Goal: Task Accomplishment & Management: Manage account settings

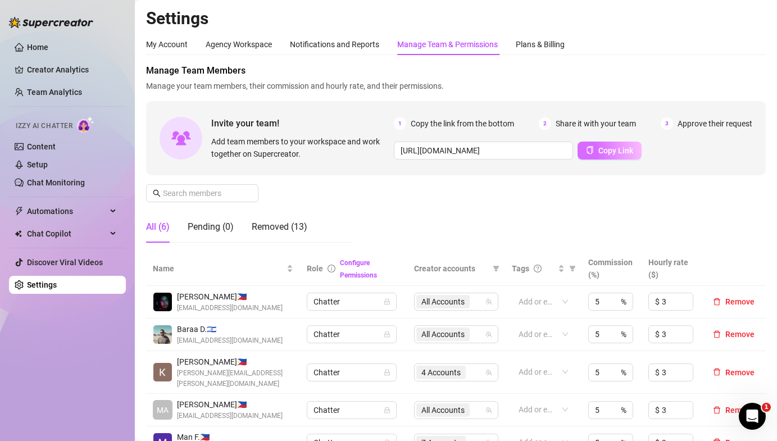
click at [596, 152] on button "Copy Link" at bounding box center [610, 151] width 64 height 18
click at [628, 152] on span "Copy Link" at bounding box center [615, 150] width 35 height 9
click at [226, 228] on div "Pending (0)" at bounding box center [211, 226] width 46 height 13
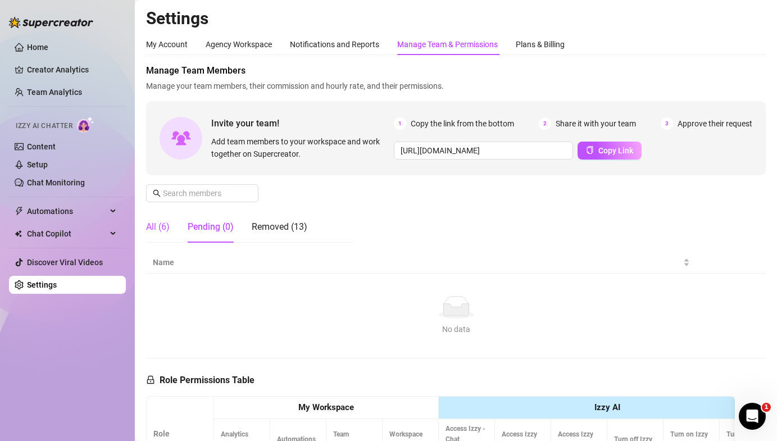
click at [162, 228] on div "All (6)" at bounding box center [158, 226] width 24 height 13
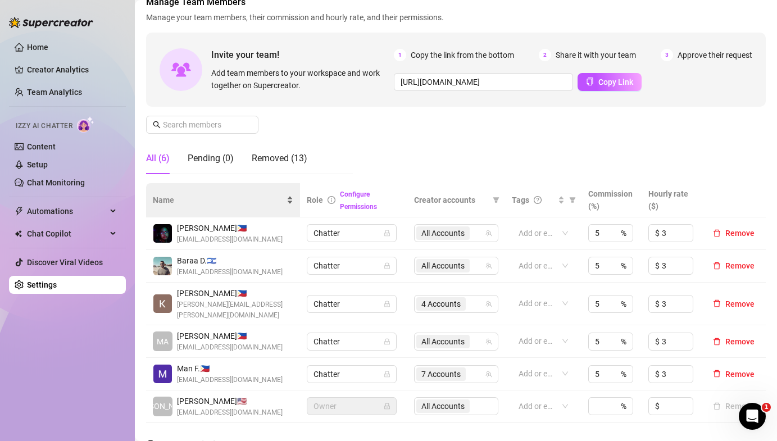
scroll to position [71, 0]
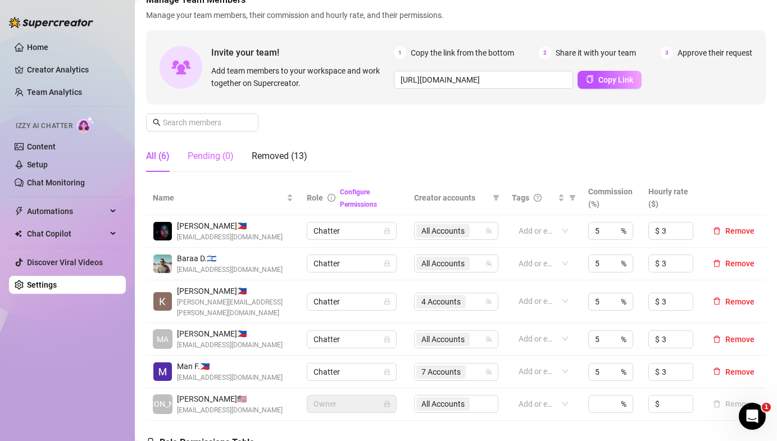
click at [217, 166] on div "Pending (0)" at bounding box center [211, 155] width 46 height 31
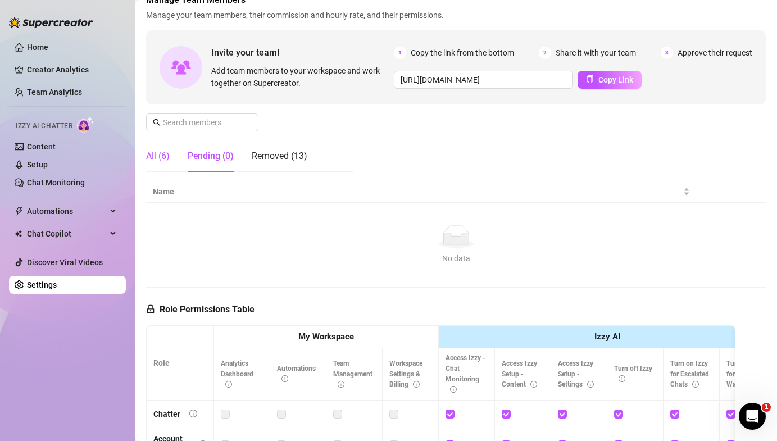
click at [151, 151] on div "All (6)" at bounding box center [158, 155] width 24 height 13
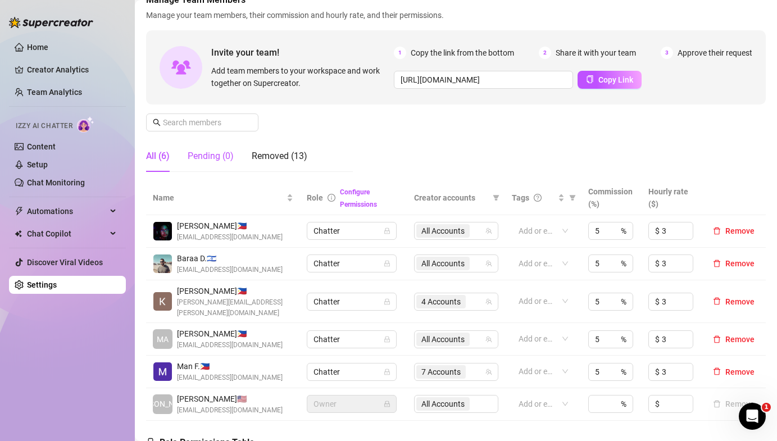
click at [204, 158] on div "Pending (0)" at bounding box center [211, 155] width 46 height 13
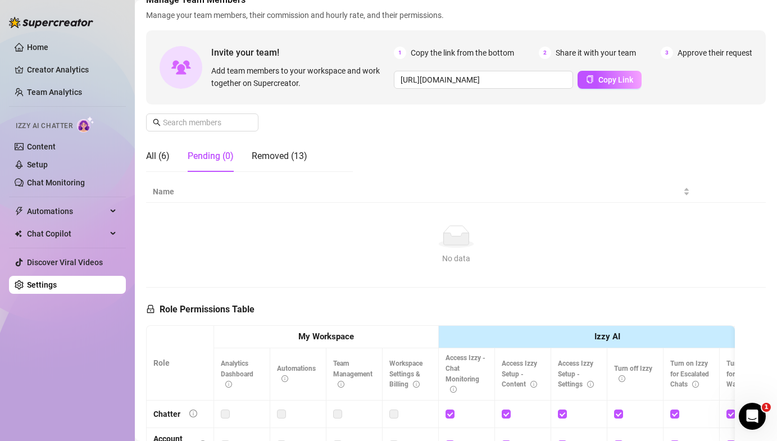
drag, startPoint x: 152, startPoint y: 164, endPoint x: 231, endPoint y: 149, distance: 81.0
click at [152, 164] on div "All (6)" at bounding box center [158, 155] width 24 height 31
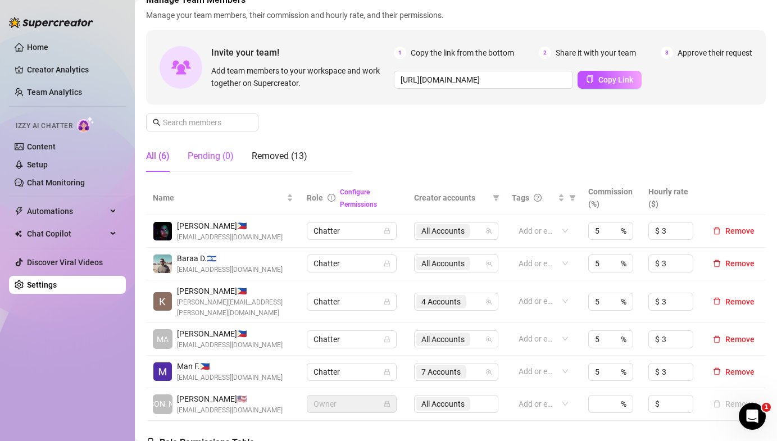
click at [228, 156] on div "Pending (0)" at bounding box center [211, 155] width 46 height 13
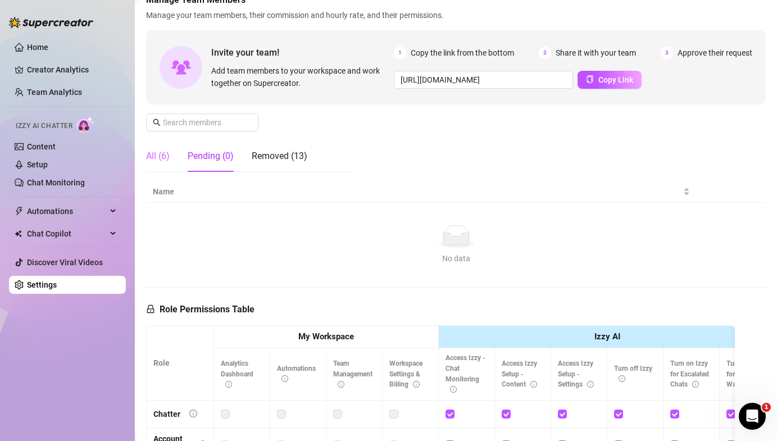
click at [165, 163] on div "All (6)" at bounding box center [158, 155] width 24 height 31
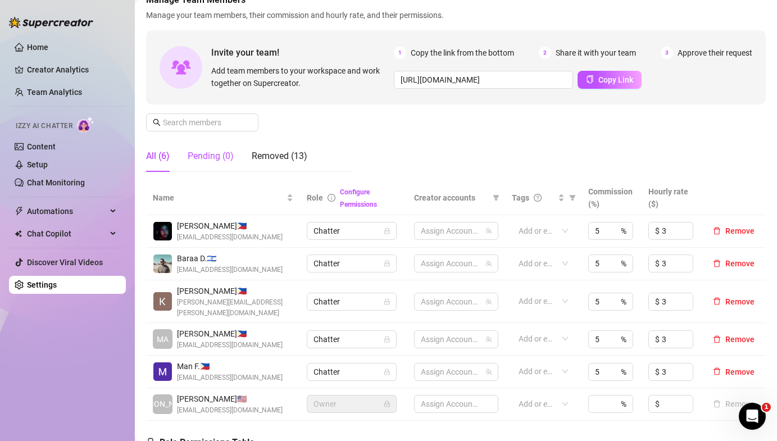
click at [203, 159] on div "Pending (0)" at bounding box center [211, 155] width 46 height 13
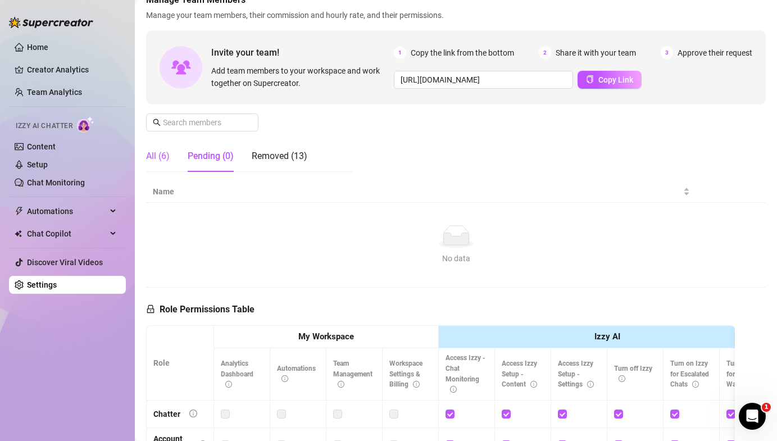
click at [157, 155] on div "All (6)" at bounding box center [158, 155] width 24 height 13
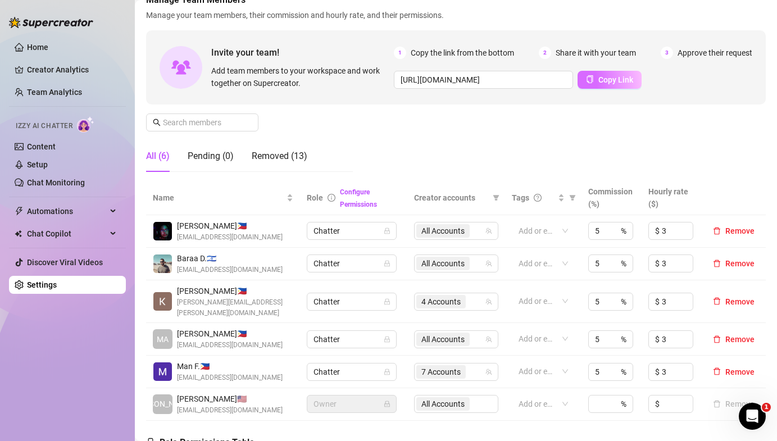
click at [615, 76] on span "Copy Link" at bounding box center [615, 79] width 35 height 9
click at [206, 157] on div "Pending (0)" at bounding box center [211, 155] width 46 height 13
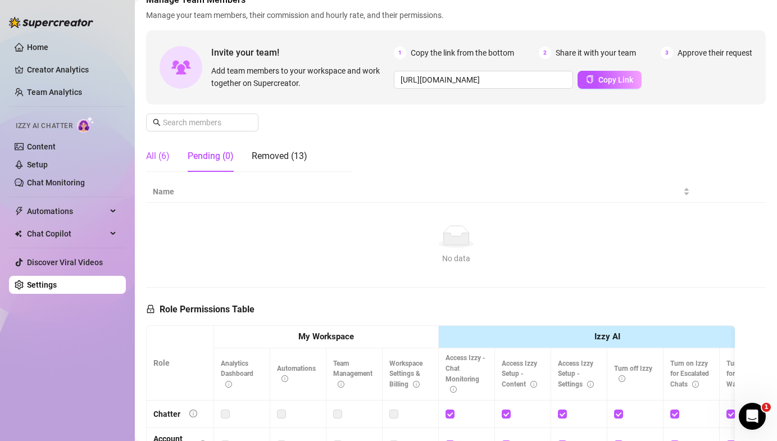
click at [163, 160] on div "All (6)" at bounding box center [158, 155] width 24 height 13
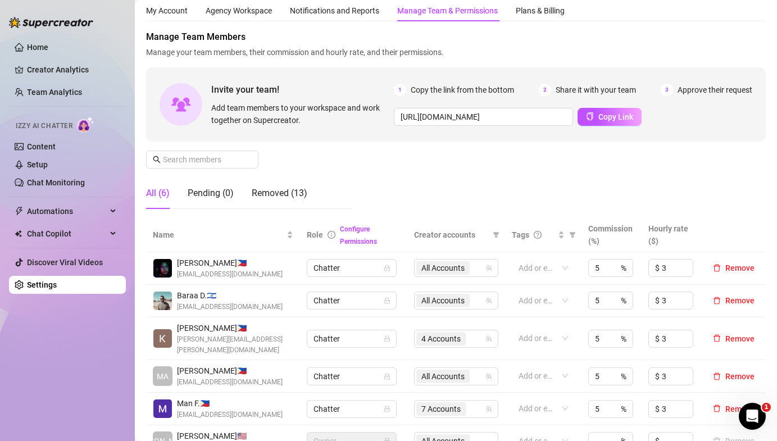
scroll to position [33, 0]
click at [604, 120] on span "Copy Link" at bounding box center [615, 117] width 35 height 9
click at [206, 193] on div "Pending (0)" at bounding box center [211, 194] width 46 height 13
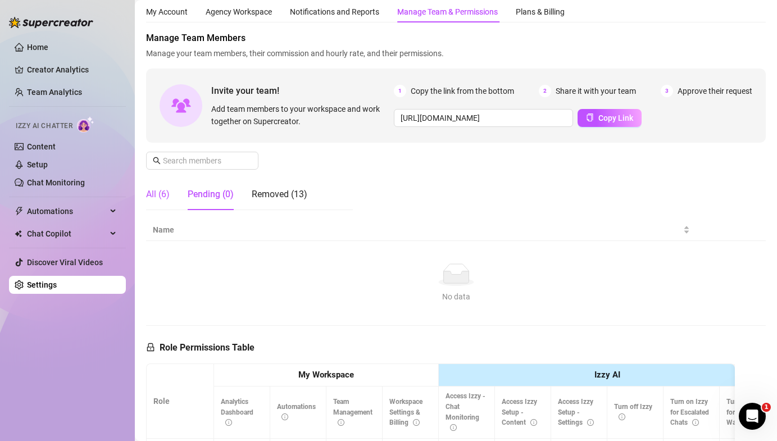
click at [151, 195] on div "All (6)" at bounding box center [158, 194] width 24 height 13
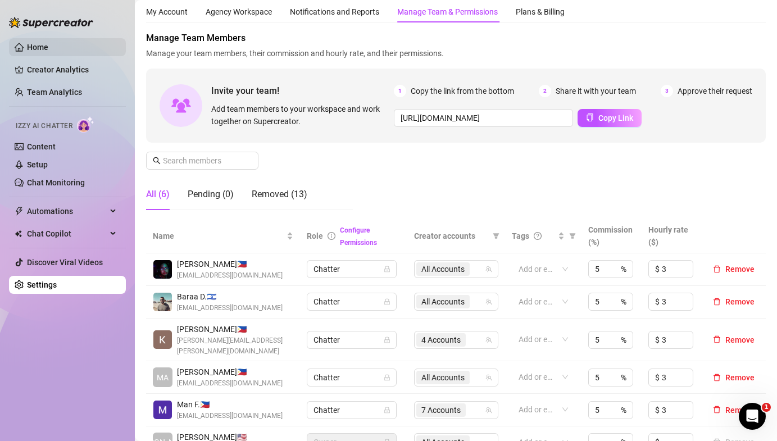
click at [48, 51] on link "Home" at bounding box center [37, 47] width 21 height 9
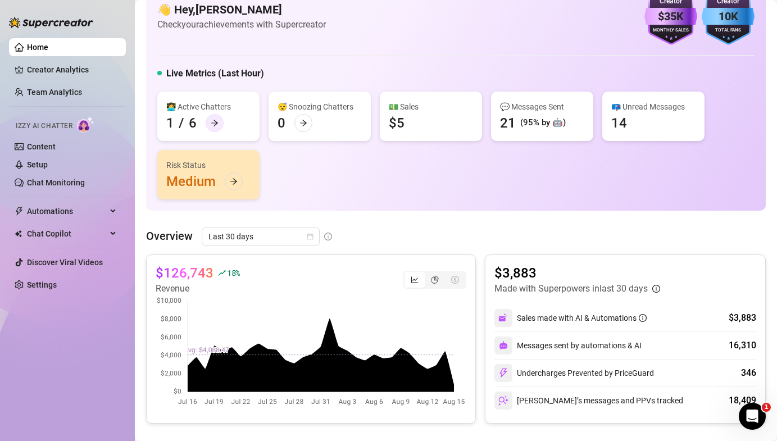
click at [220, 121] on div at bounding box center [215, 123] width 18 height 18
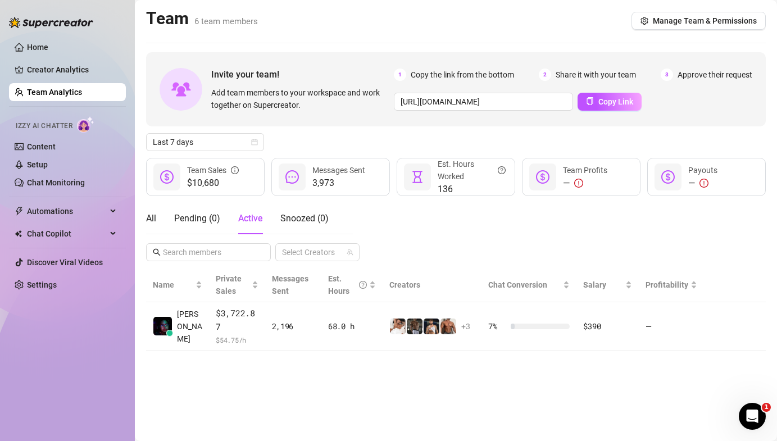
click at [172, 214] on div "All Pending ( 0 ) Active Snoozed ( 0 )" at bounding box center [237, 218] width 183 height 31
click at [156, 217] on div "All Pending ( 0 ) Active Snoozed ( 0 )" at bounding box center [237, 218] width 183 height 31
click at [67, 66] on link "Creator Analytics" at bounding box center [72, 70] width 90 height 18
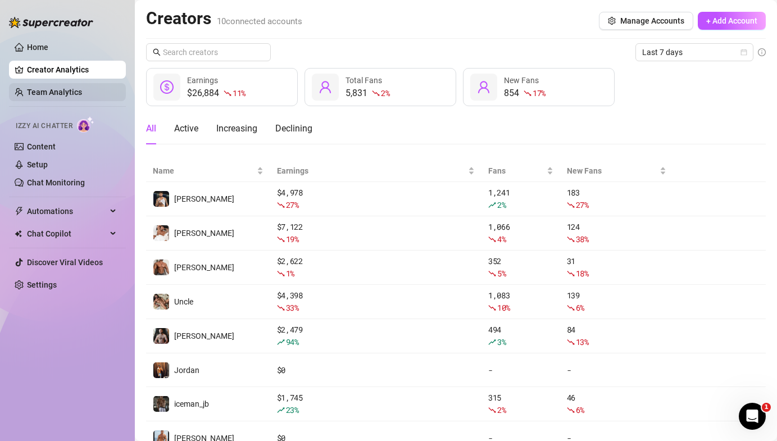
click at [64, 94] on link "Team Analytics" at bounding box center [54, 92] width 55 height 9
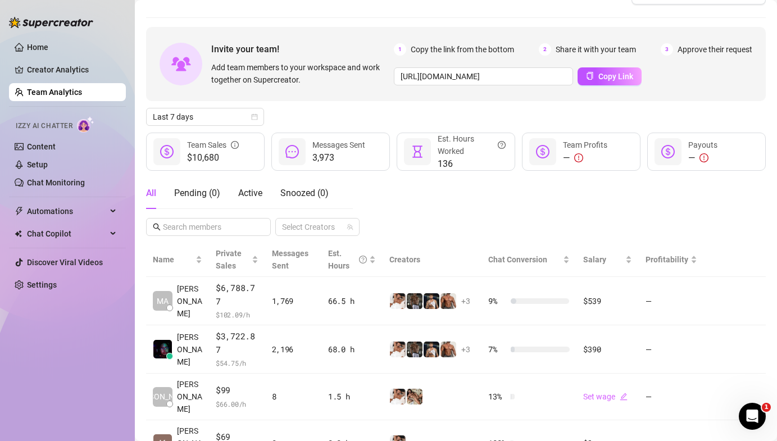
scroll to position [26, 0]
click at [221, 118] on span "Last 7 days" at bounding box center [205, 116] width 105 height 17
click at [48, 52] on link "Home" at bounding box center [37, 47] width 21 height 9
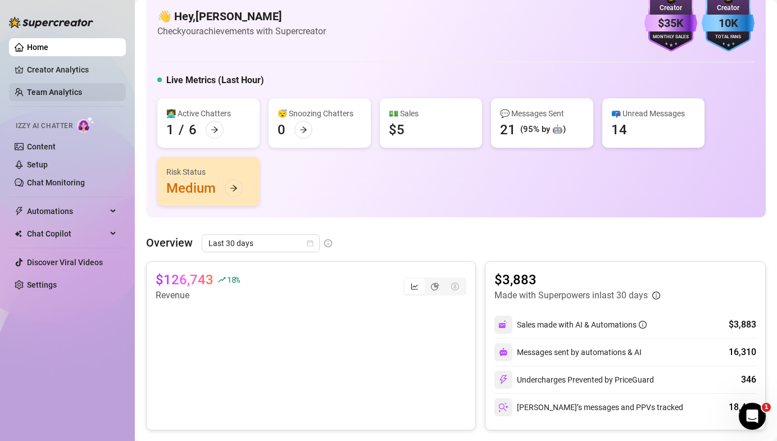
click at [82, 88] on link "Team Analytics" at bounding box center [54, 92] width 55 height 9
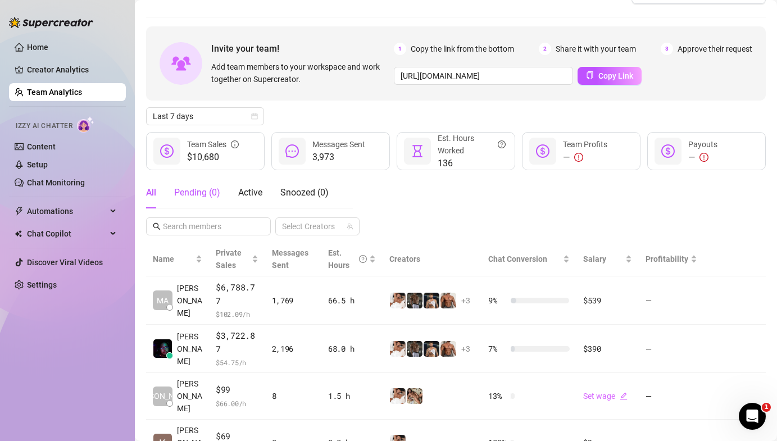
click at [188, 187] on div "Pending ( 0 )" at bounding box center [197, 192] width 46 height 13
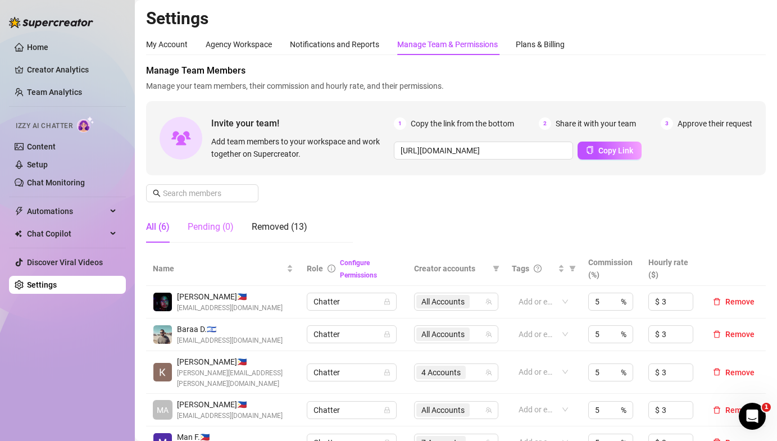
click at [201, 237] on div "Pending (0)" at bounding box center [211, 226] width 46 height 31
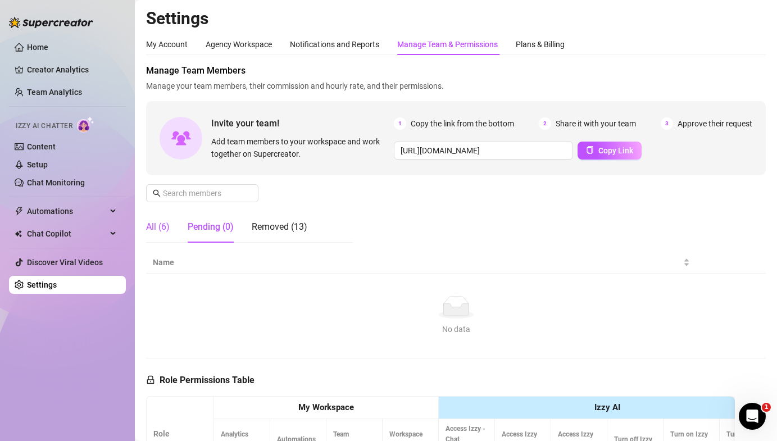
click at [152, 228] on div "All (6)" at bounding box center [158, 226] width 24 height 13
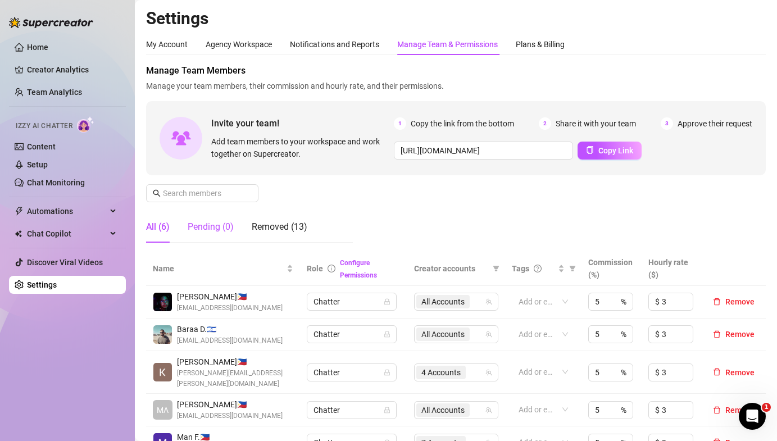
click at [225, 226] on div "Pending (0)" at bounding box center [211, 226] width 46 height 13
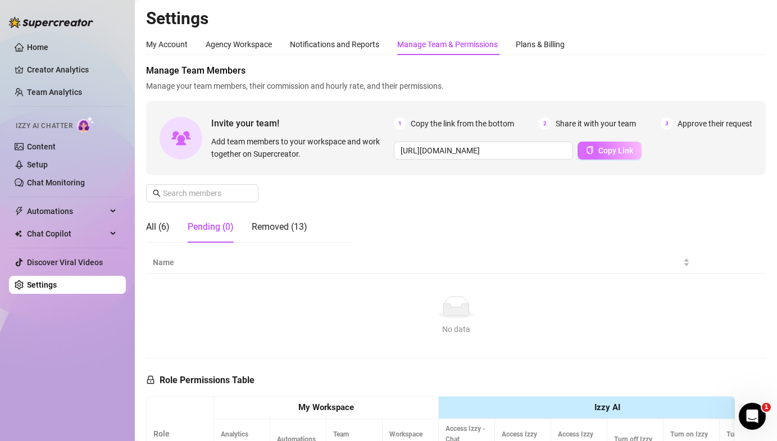
click at [610, 148] on span "Copy Link" at bounding box center [615, 150] width 35 height 9
click at [164, 224] on div "All (6)" at bounding box center [158, 226] width 24 height 13
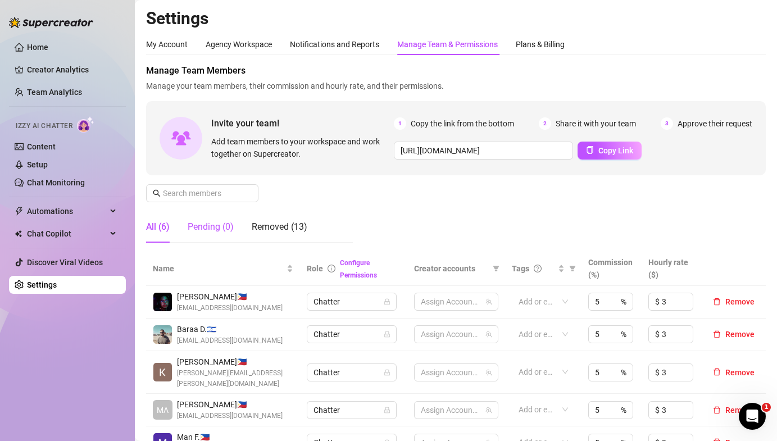
click at [201, 229] on div "Pending (0)" at bounding box center [211, 226] width 46 height 13
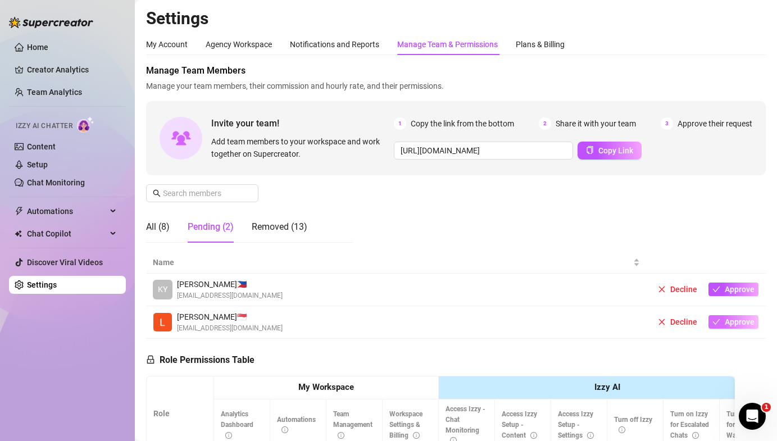
click at [742, 324] on span "Approve" at bounding box center [740, 321] width 30 height 9
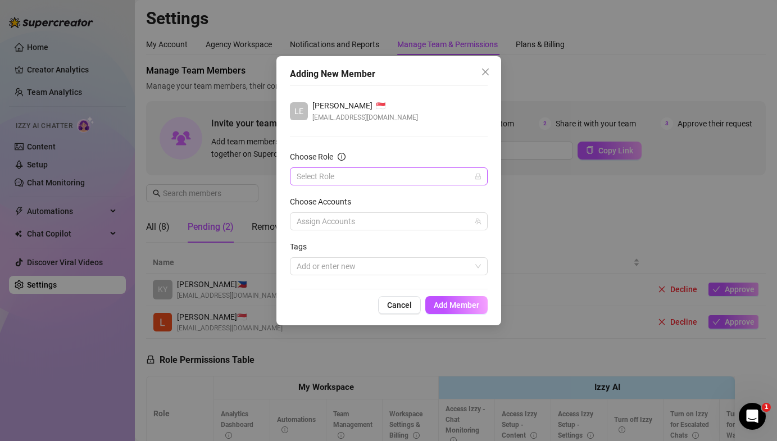
click at [398, 177] on input "Choose Role" at bounding box center [384, 176] width 174 height 17
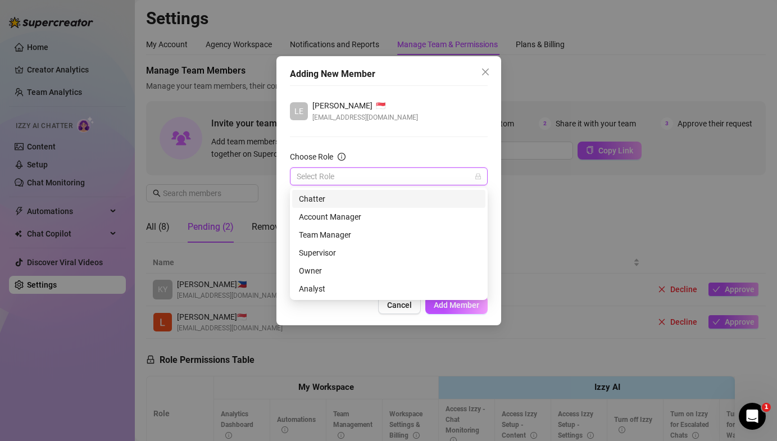
click at [384, 197] on div "Chatter" at bounding box center [389, 199] width 180 height 12
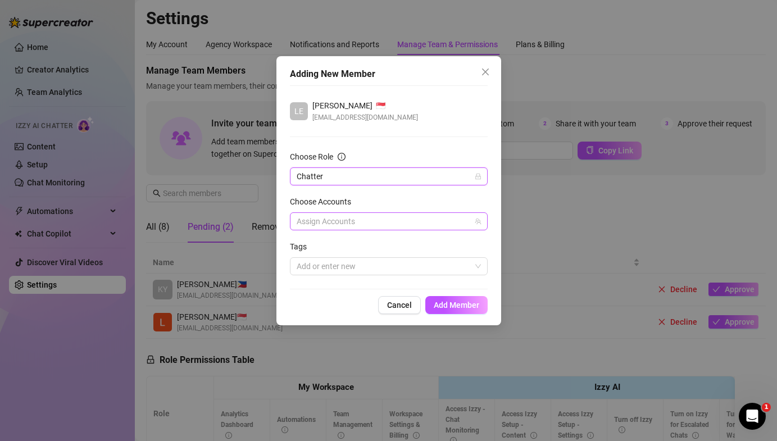
click at [364, 216] on div at bounding box center [382, 222] width 181 height 16
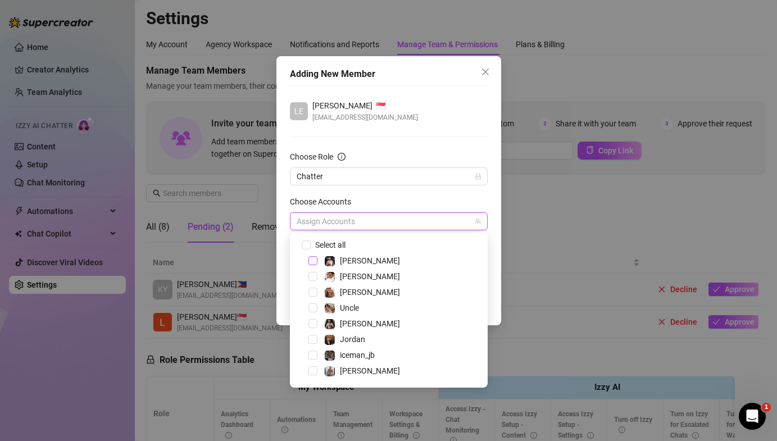
click at [314, 260] on span "Select tree node" at bounding box center [312, 260] width 9 height 9
click at [315, 279] on span "Select tree node" at bounding box center [312, 276] width 9 height 9
click at [315, 290] on span "Select tree node" at bounding box center [312, 292] width 9 height 9
click at [312, 312] on div "Uncle" at bounding box center [389, 307] width 192 height 13
click at [312, 311] on span "Select tree node" at bounding box center [312, 307] width 9 height 9
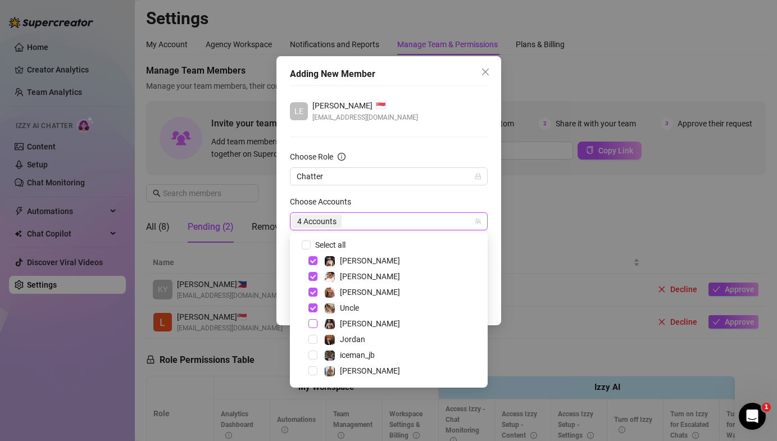
click at [312, 323] on span "Select tree node" at bounding box center [312, 323] width 9 height 9
click at [312, 338] on span "Select tree node" at bounding box center [312, 339] width 9 height 9
click at [315, 353] on span "Select tree node" at bounding box center [312, 355] width 9 height 9
click at [314, 365] on div "[PERSON_NAME]" at bounding box center [389, 370] width 192 height 13
click at [312, 370] on span "Select tree node" at bounding box center [312, 370] width 9 height 9
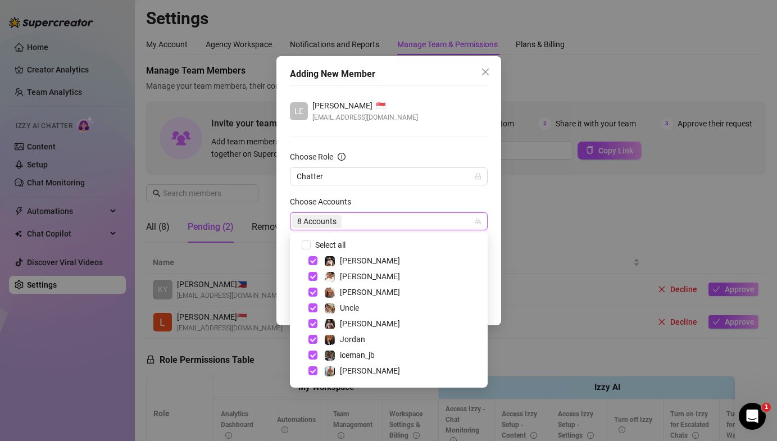
click at [284, 301] on div "Adding New Member LE [PERSON_NAME] 🇸🇬 [EMAIL_ADDRESS][DOMAIN_NAME] Choose Role …" at bounding box center [388, 190] width 225 height 269
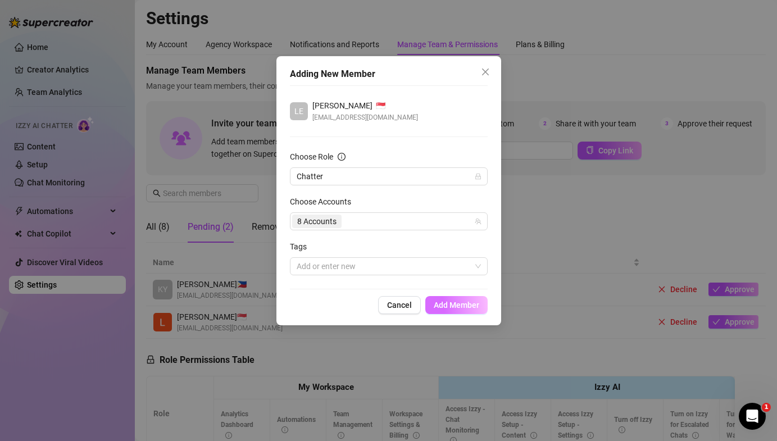
click at [444, 302] on span "Add Member" at bounding box center [457, 305] width 46 height 9
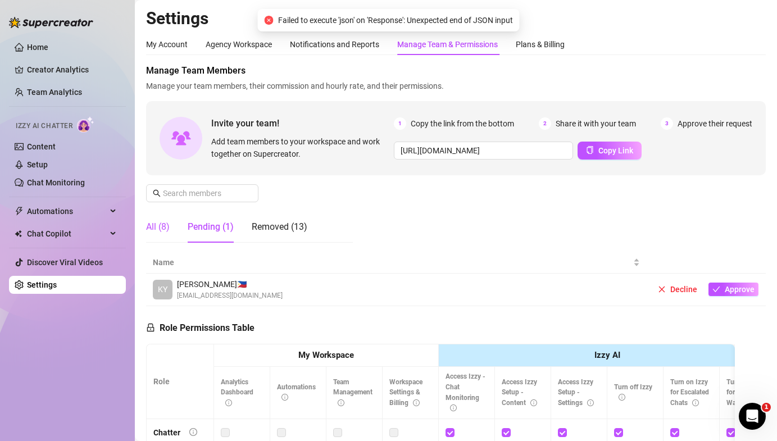
click at [161, 229] on div "All (8)" at bounding box center [158, 226] width 24 height 13
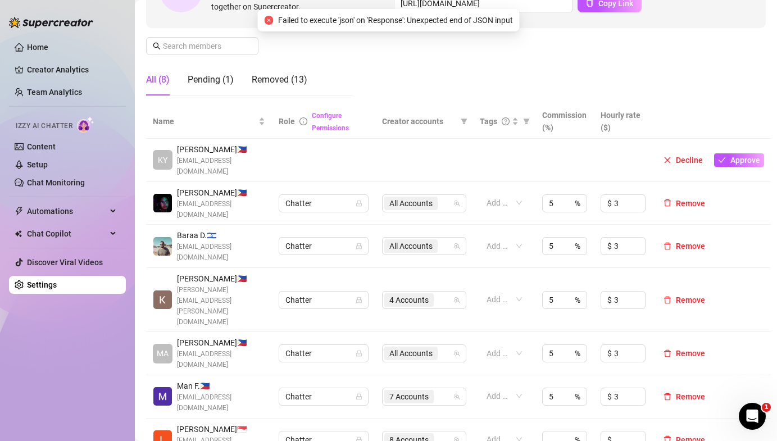
scroll to position [191, 0]
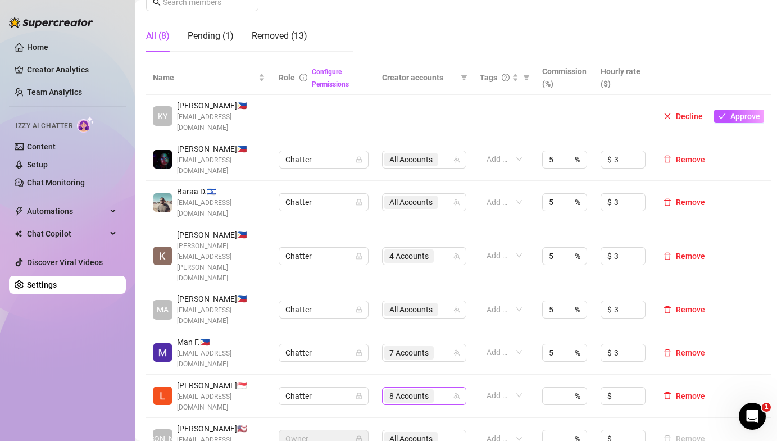
click at [415, 390] on span "8 Accounts" at bounding box center [408, 396] width 39 height 12
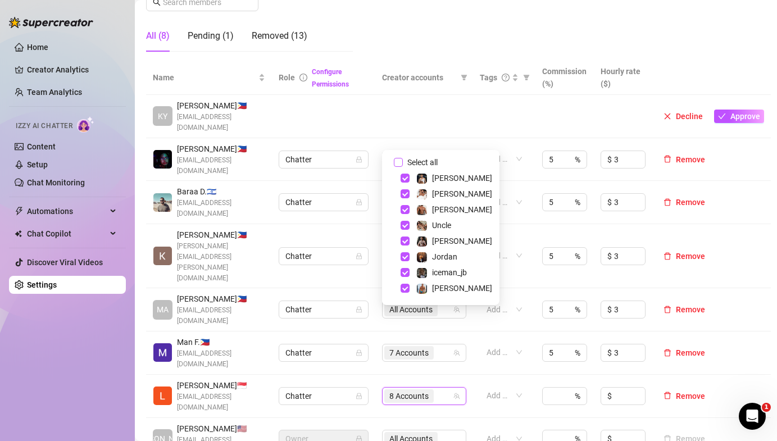
click at [397, 161] on input "Select all" at bounding box center [398, 162] width 9 height 9
checkbox input "true"
click at [374, 93] on th "Role Configure Permissions" at bounding box center [323, 78] width 103 height 34
